Goal: Information Seeking & Learning: Learn about a topic

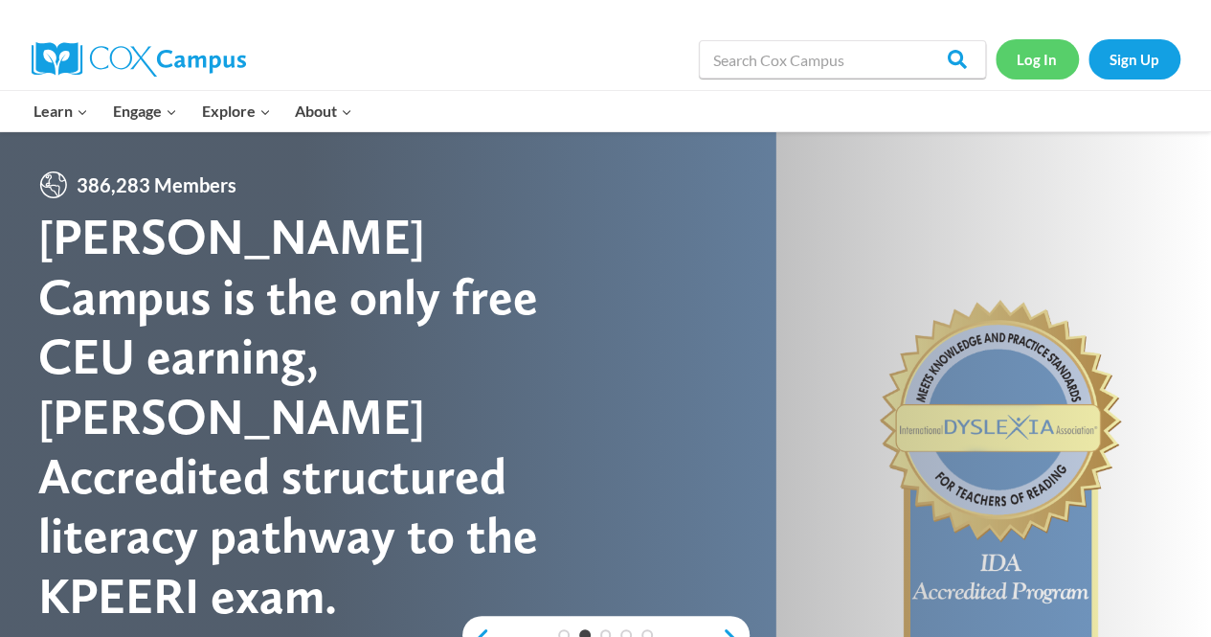
click at [1036, 59] on link "Log In" at bounding box center [1037, 58] width 83 height 39
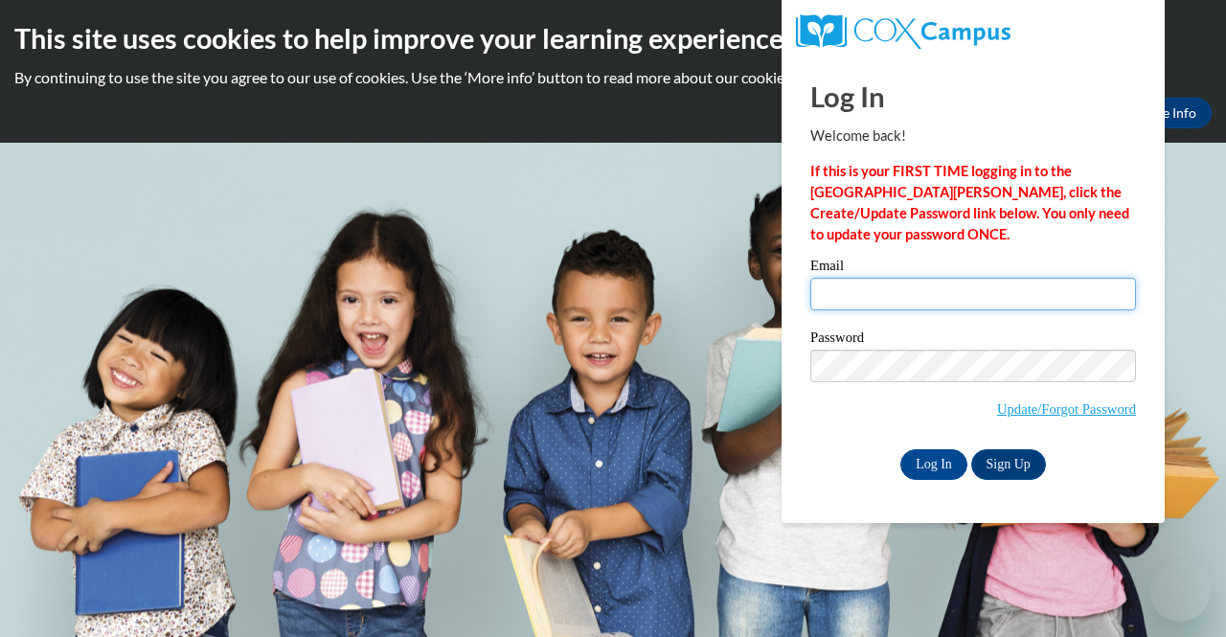
type input "rmenefee@kippatl.org"
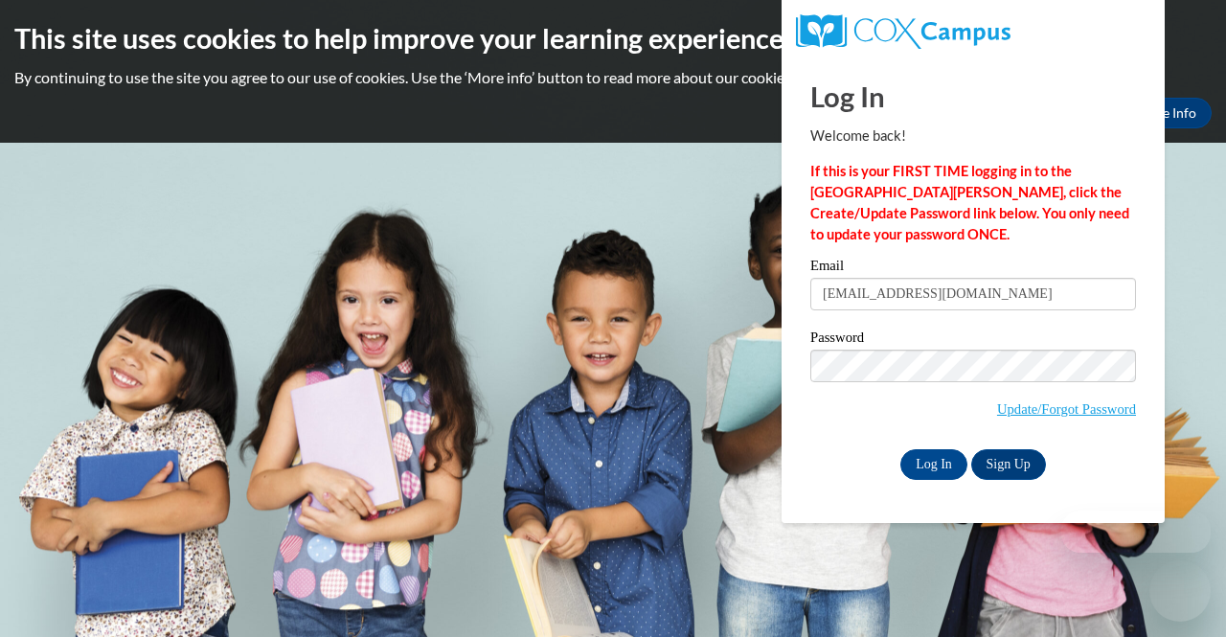
click at [910, 310] on div "Email rmenefee@kippatl.org" at bounding box center [973, 292] width 326 height 66
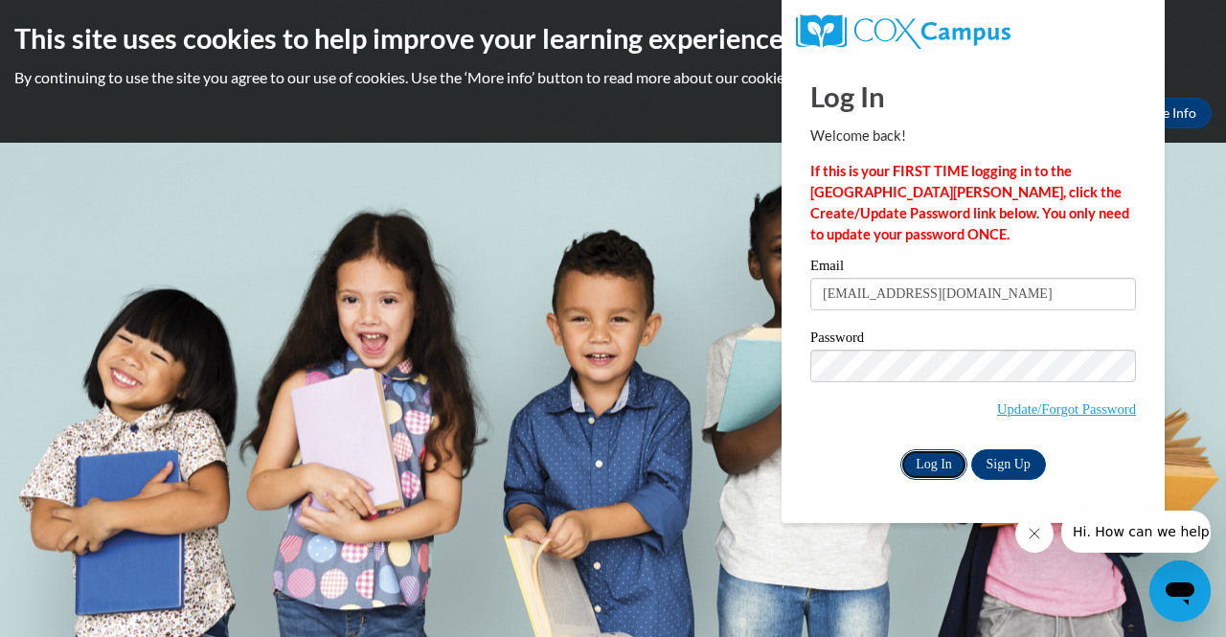
click at [949, 470] on input "Log In" at bounding box center [933, 464] width 67 height 31
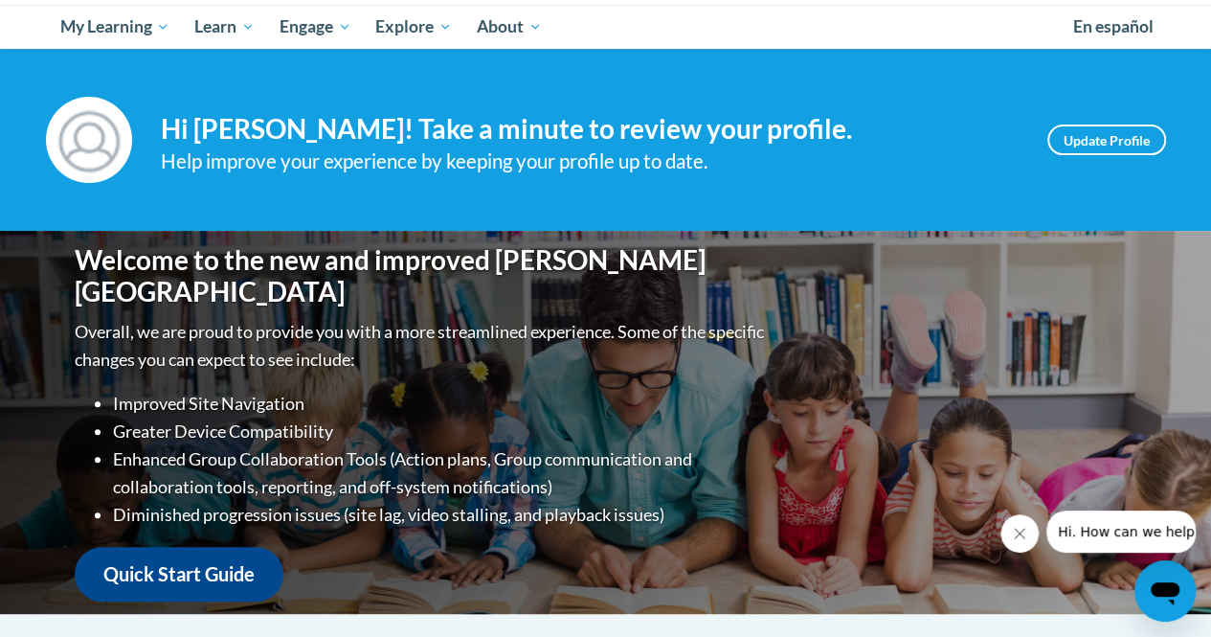
scroll to position [16, 0]
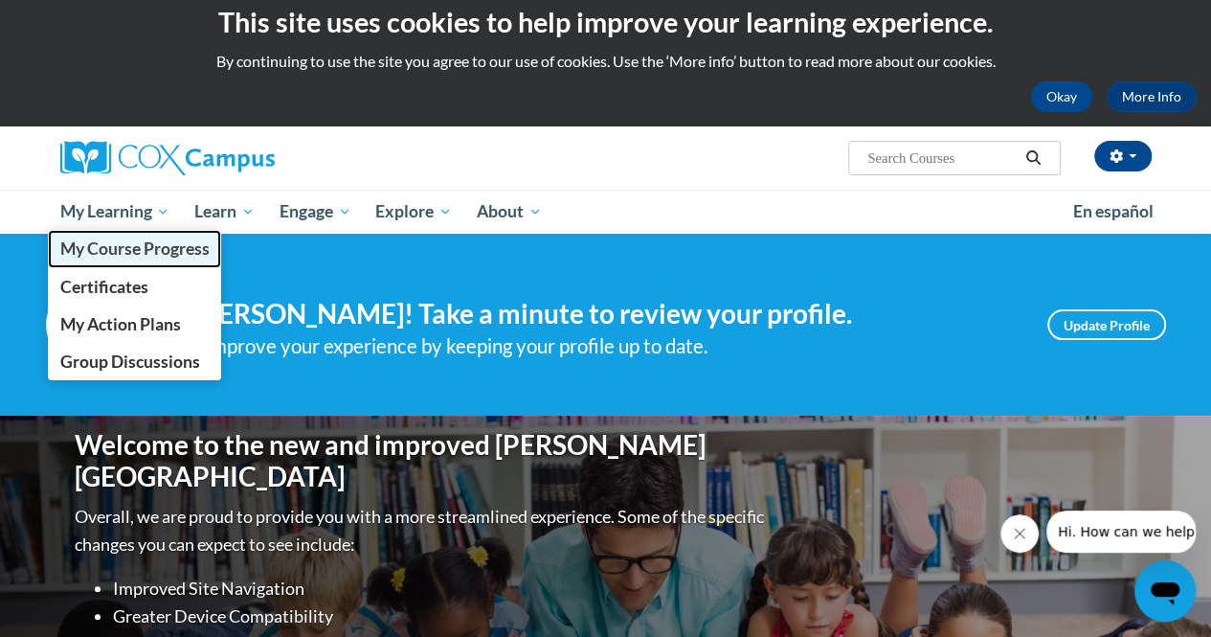
click at [132, 253] on span "My Course Progress" at bounding box center [133, 248] width 149 height 20
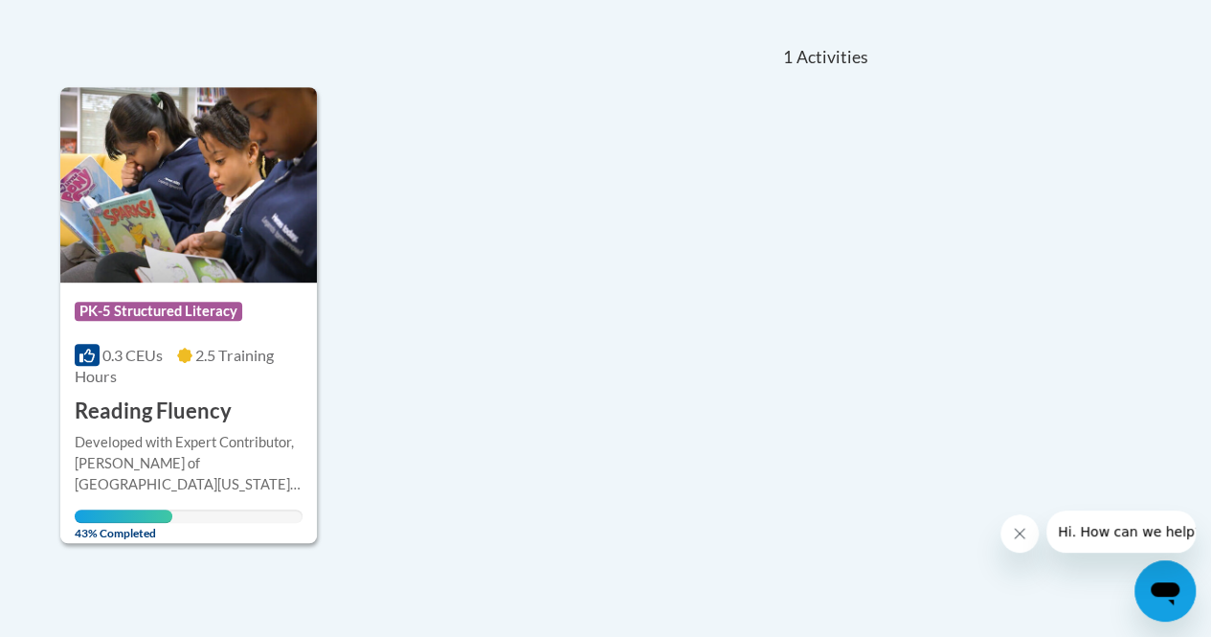
scroll to position [405, 0]
click at [277, 282] on div "Course Category: PK-5 Structured Literacy 0.3 CEUs 2.5 Training Hours COURSE Re…" at bounding box center [188, 353] width 257 height 144
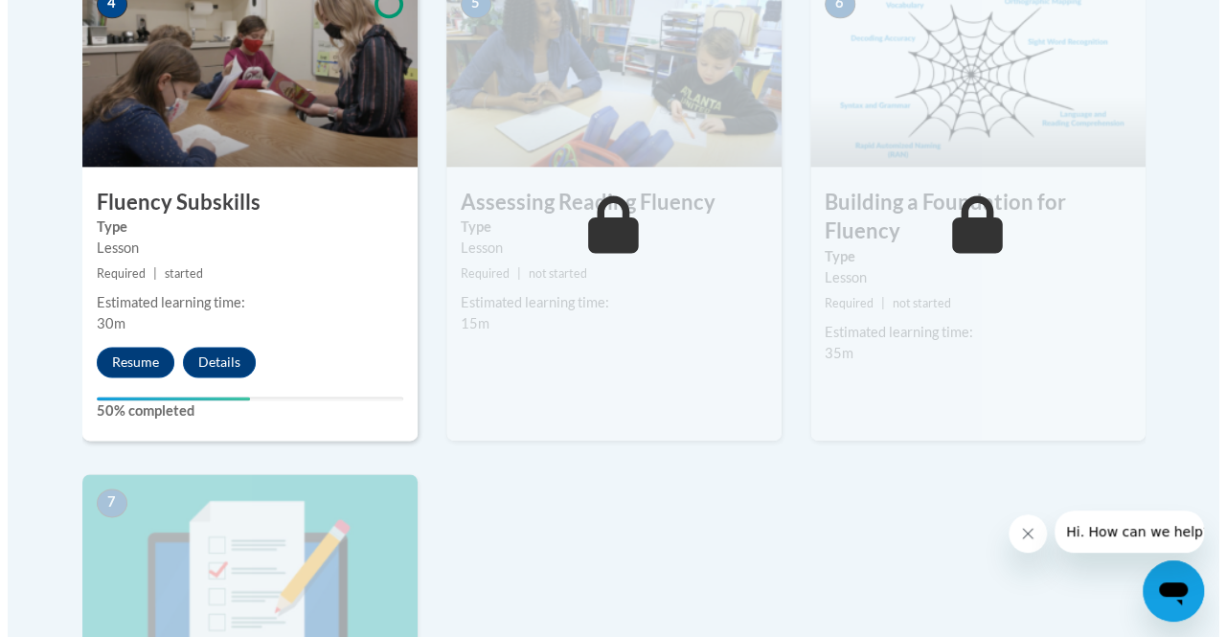
scroll to position [1398, 0]
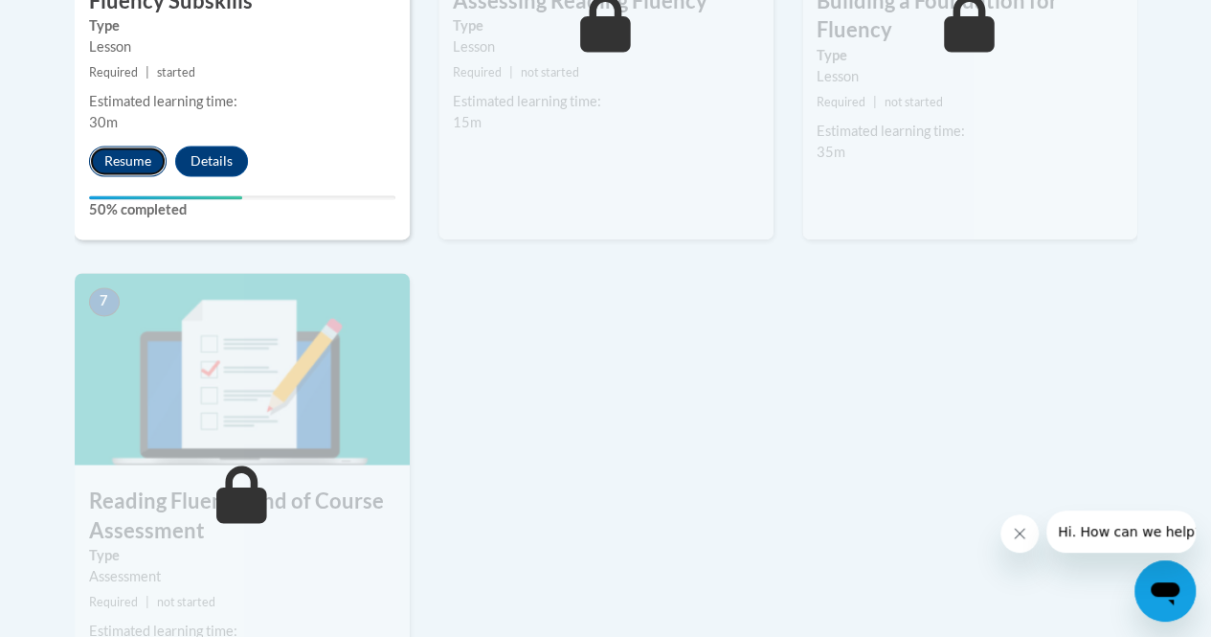
click at [111, 161] on button "Resume" at bounding box center [128, 161] width 78 height 31
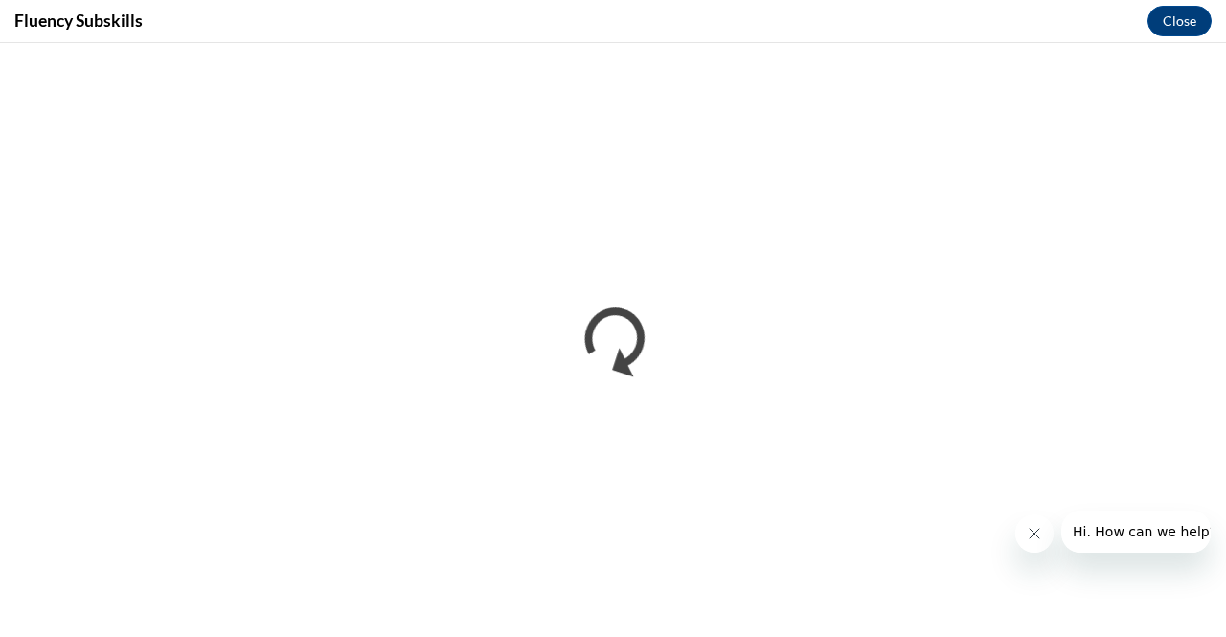
scroll to position [0, 0]
